Goal: Task Accomplishment & Management: Use online tool/utility

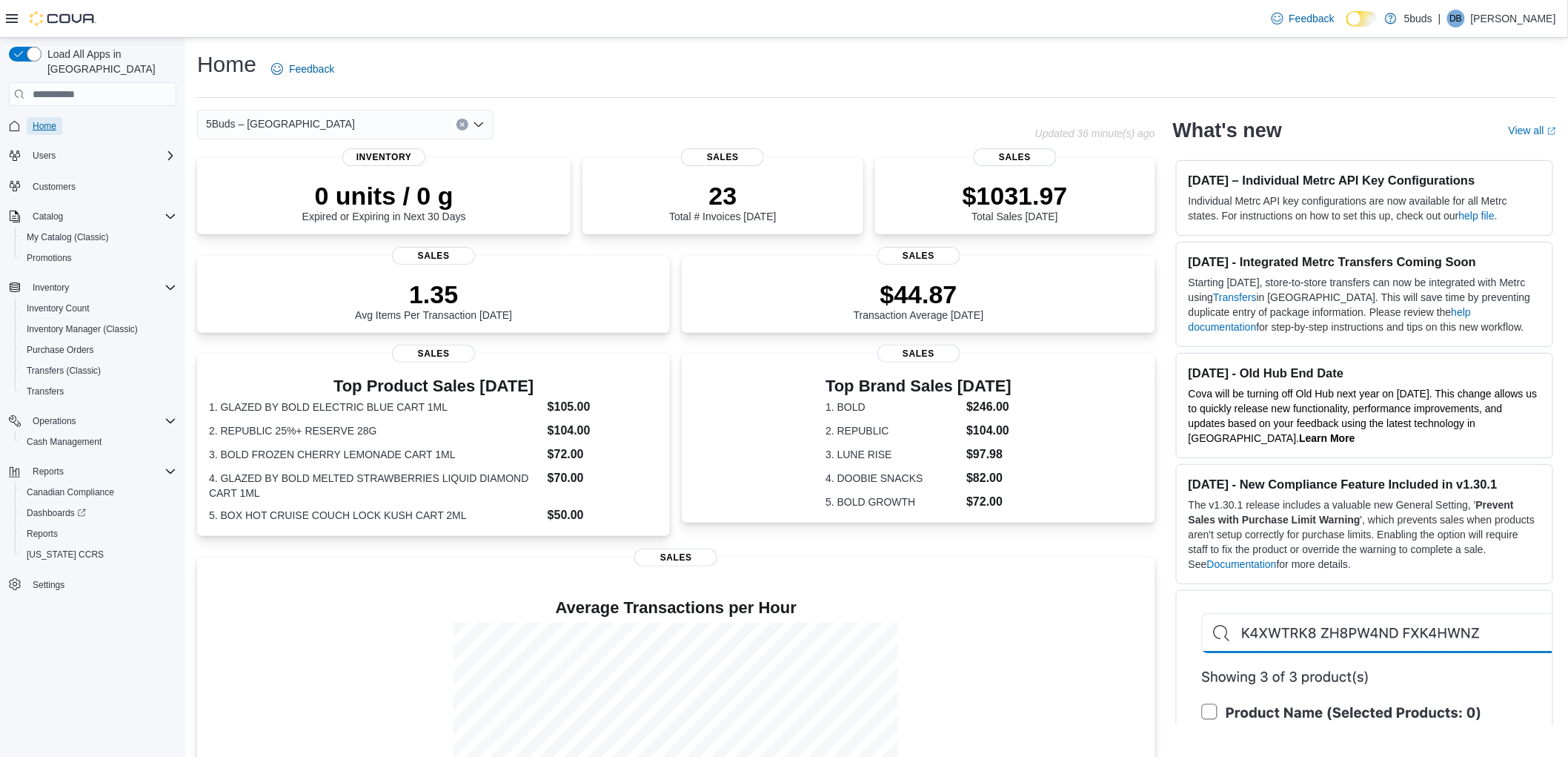
click at [45, 120] on span "Home" at bounding box center [44, 126] width 24 height 12
click at [36, 527] on span "Reports" at bounding box center [42, 533] width 31 height 12
click at [45, 527] on span "Reports" at bounding box center [42, 533] width 31 height 12
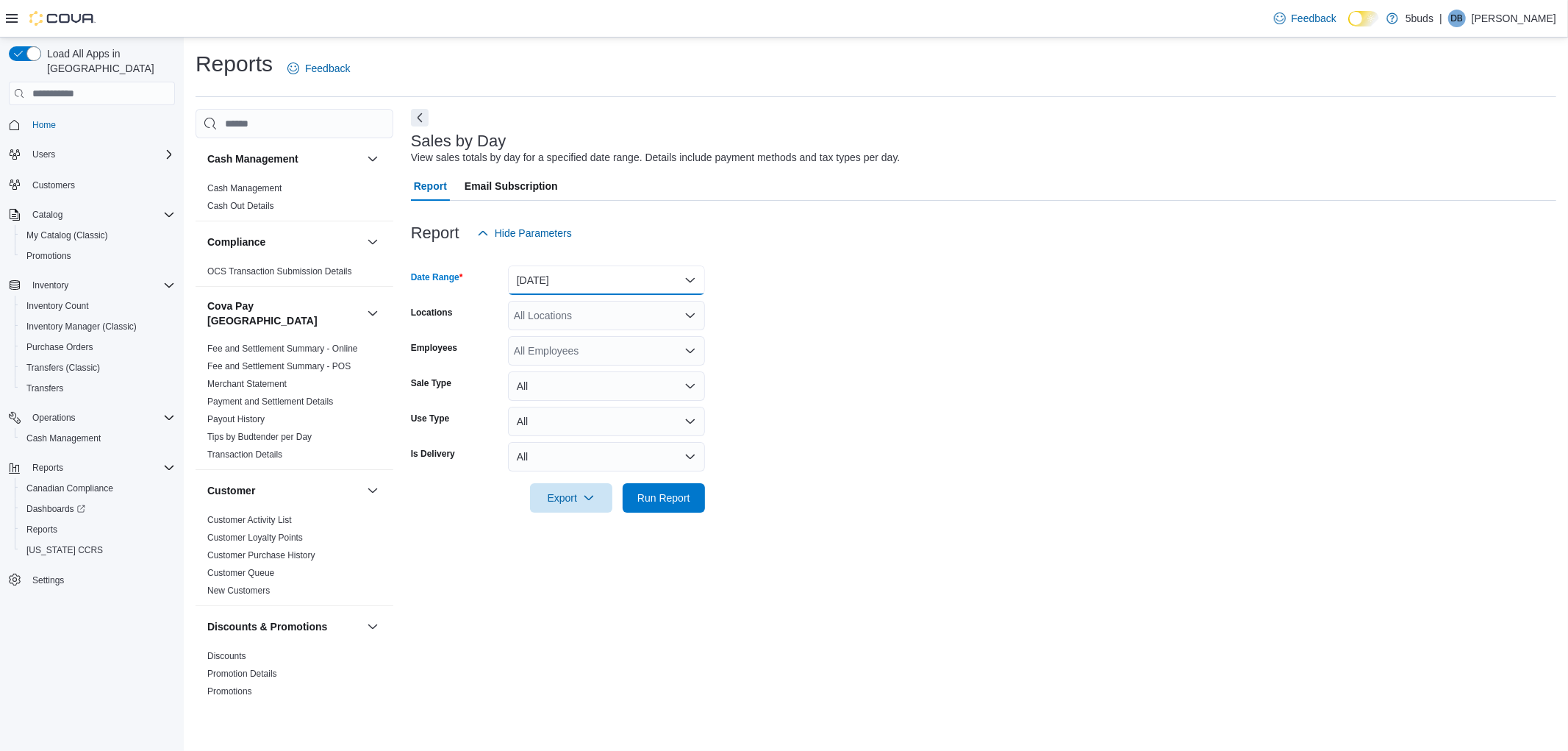
click at [555, 273] on button "Yesterday" at bounding box center [606, 279] width 197 height 29
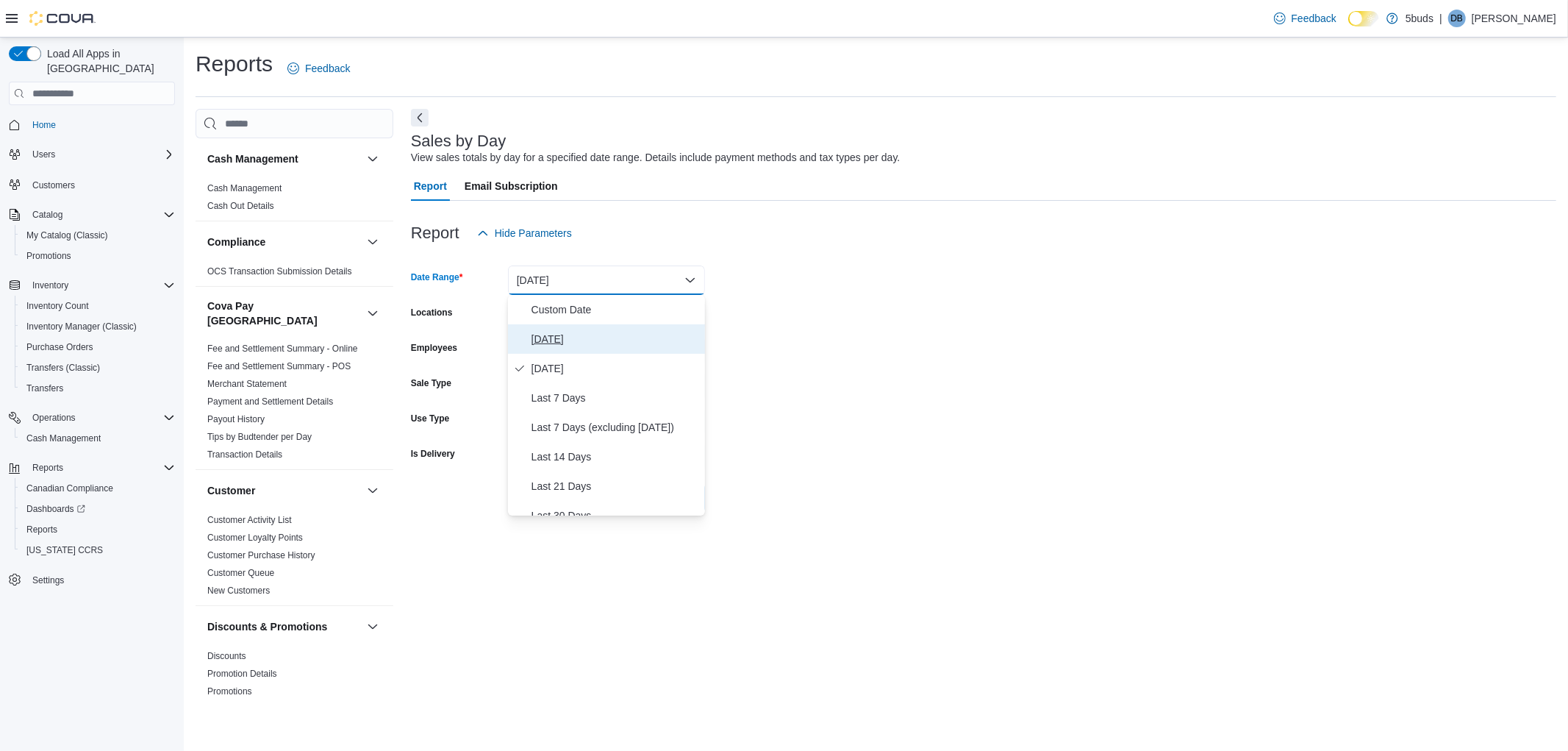
click at [551, 341] on span "Today" at bounding box center [615, 338] width 168 height 18
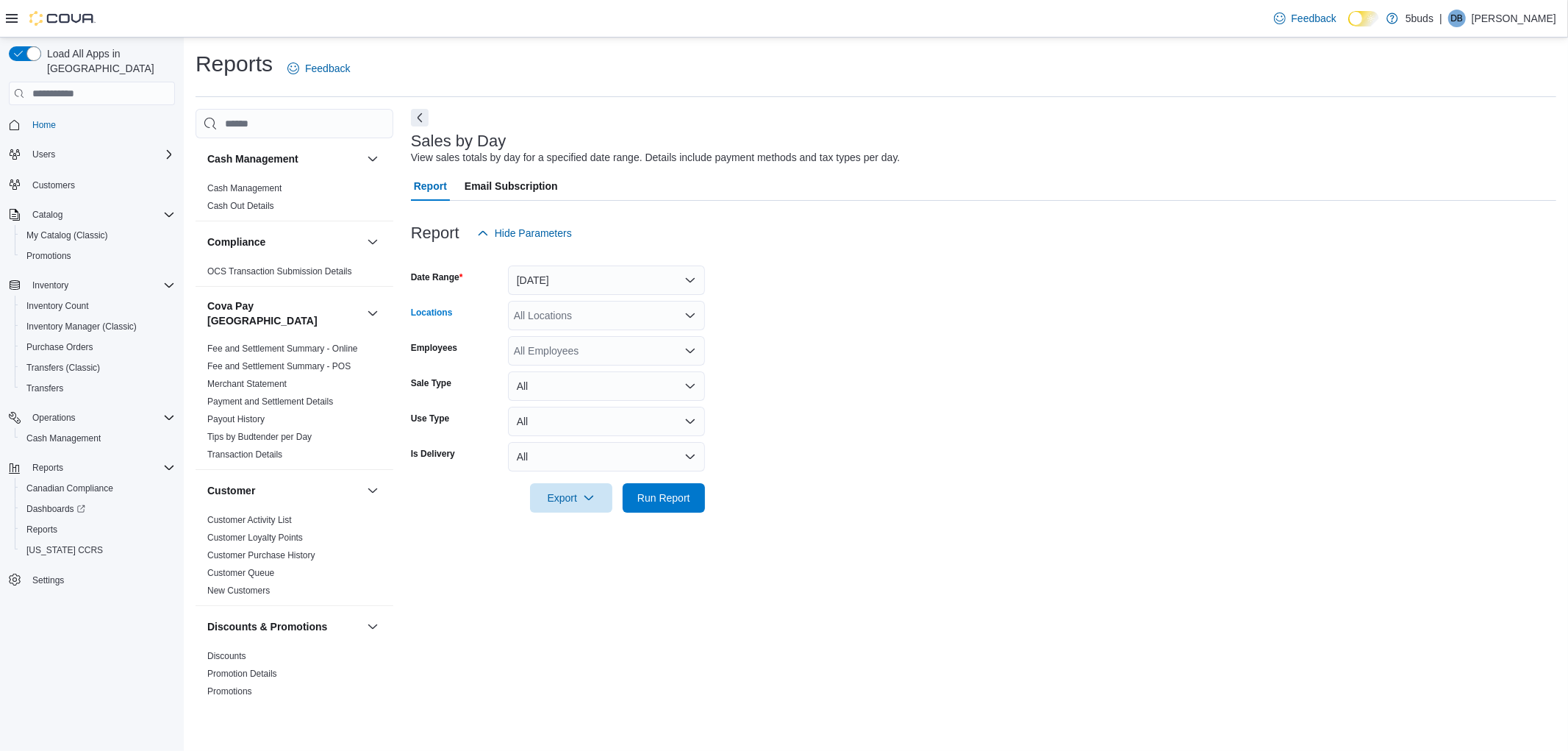
click at [564, 317] on div "All Locations" at bounding box center [606, 315] width 197 height 29
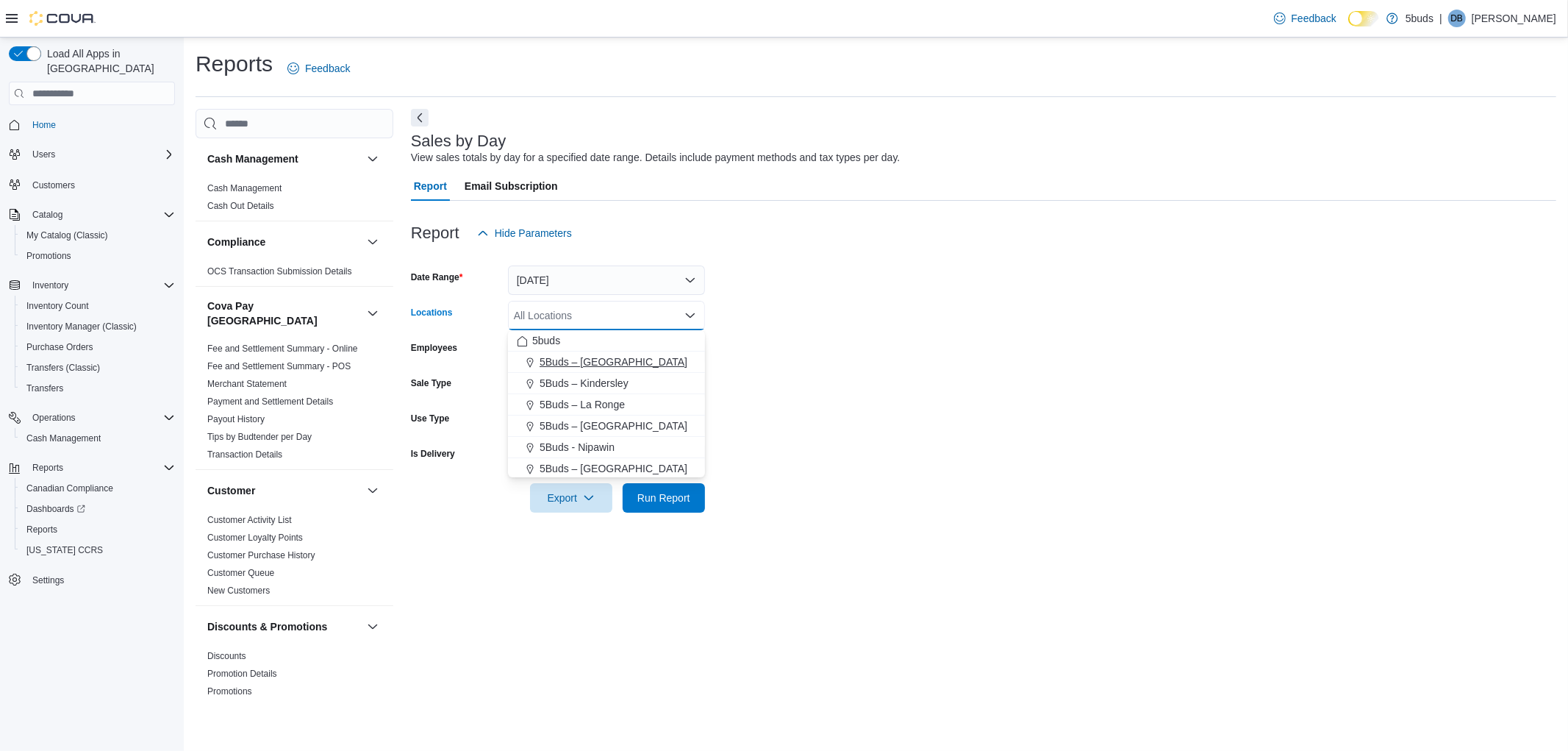
click at [567, 354] on span "5Buds – [GEOGRAPHIC_DATA]" at bounding box center [614, 362] width 148 height 15
click at [935, 342] on form "Date Range Today Locations 5Buds – Humboldt Combo box. Selected. 5Buds – Humbol…" at bounding box center [983, 380] width 1145 height 264
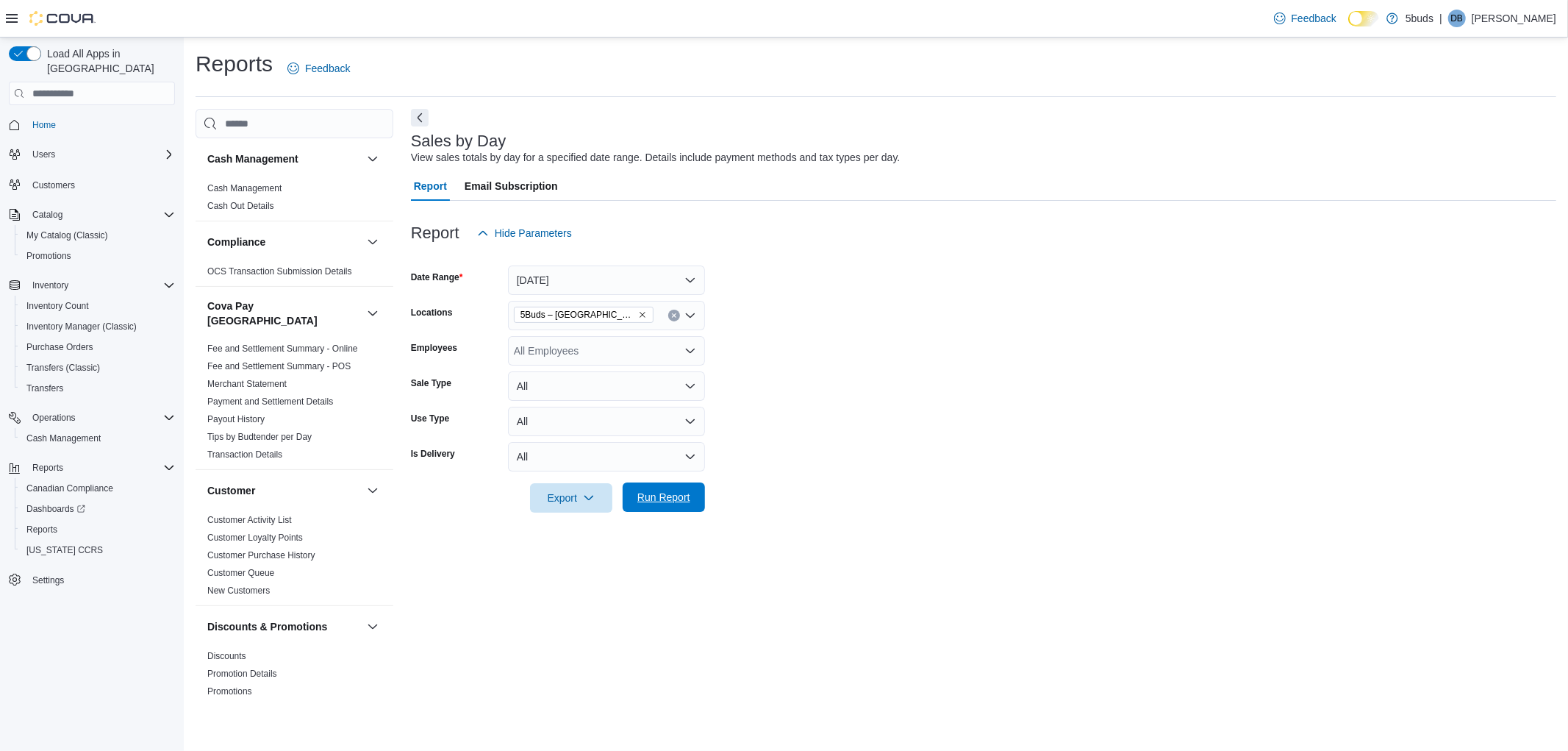
click at [669, 503] on span "Run Report" at bounding box center [664, 497] width 52 height 15
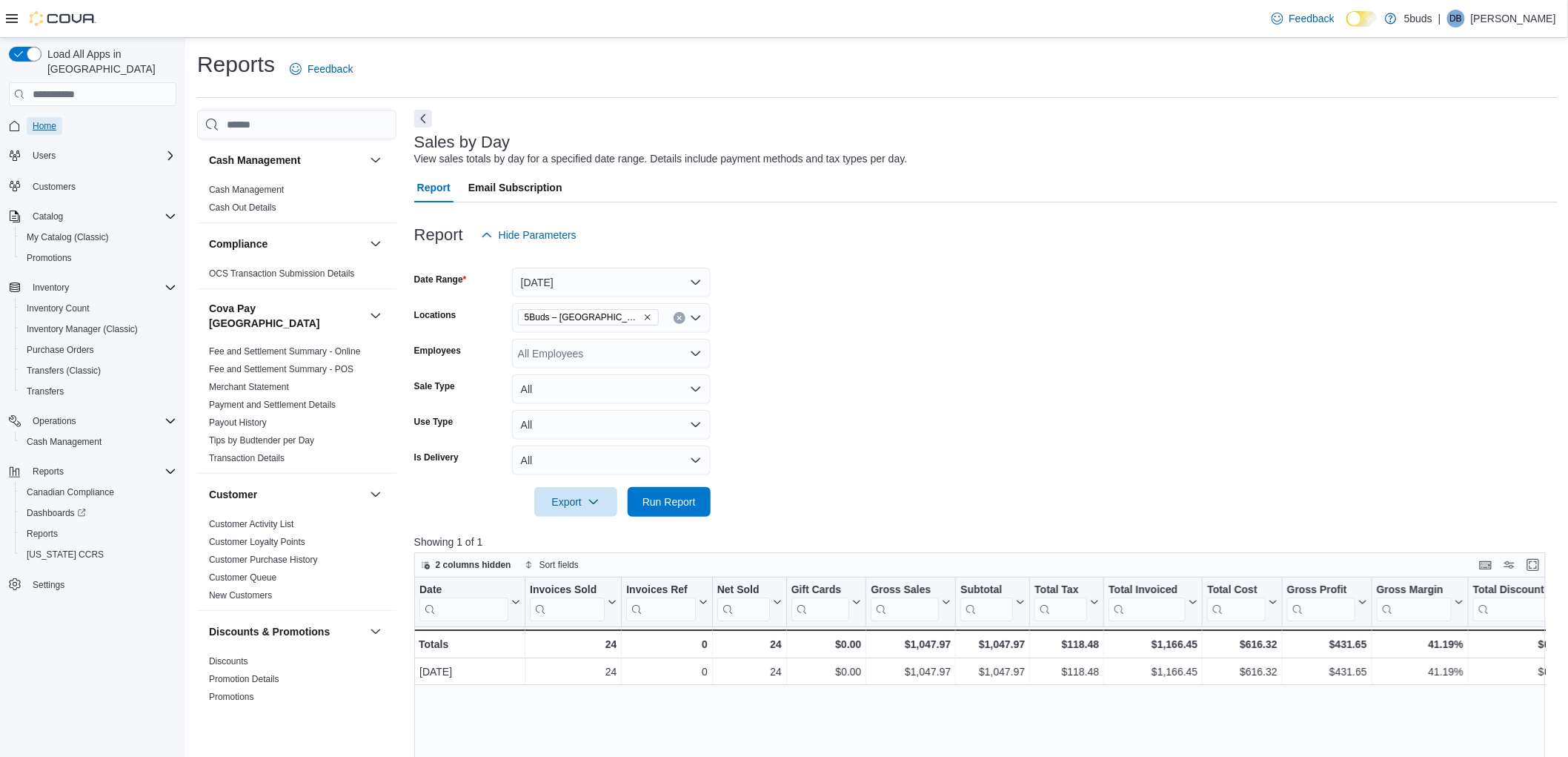
click at [57, 117] on link "Home" at bounding box center [44, 126] width 36 height 18
